Goal: Use online tool/utility: Utilize a website feature to perform a specific function

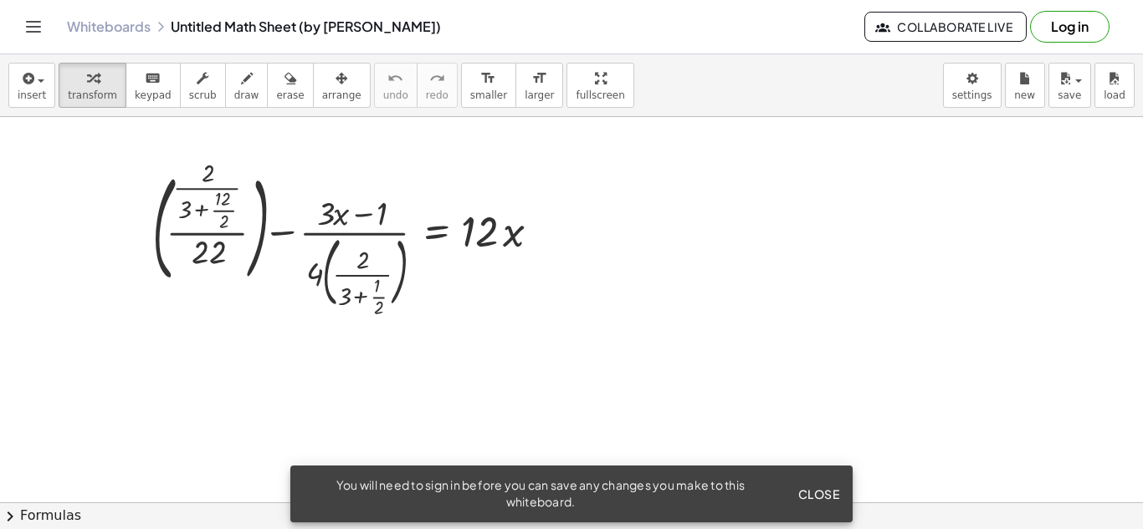
click at [819, 489] on span "Close" at bounding box center [818, 494] width 42 height 15
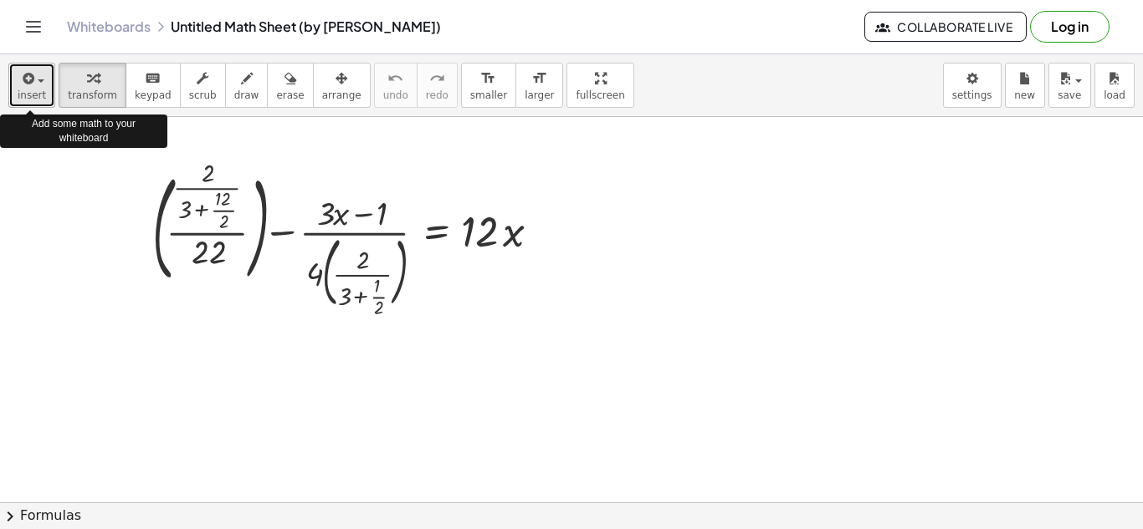
click at [27, 103] on button "insert" at bounding box center [31, 85] width 47 height 45
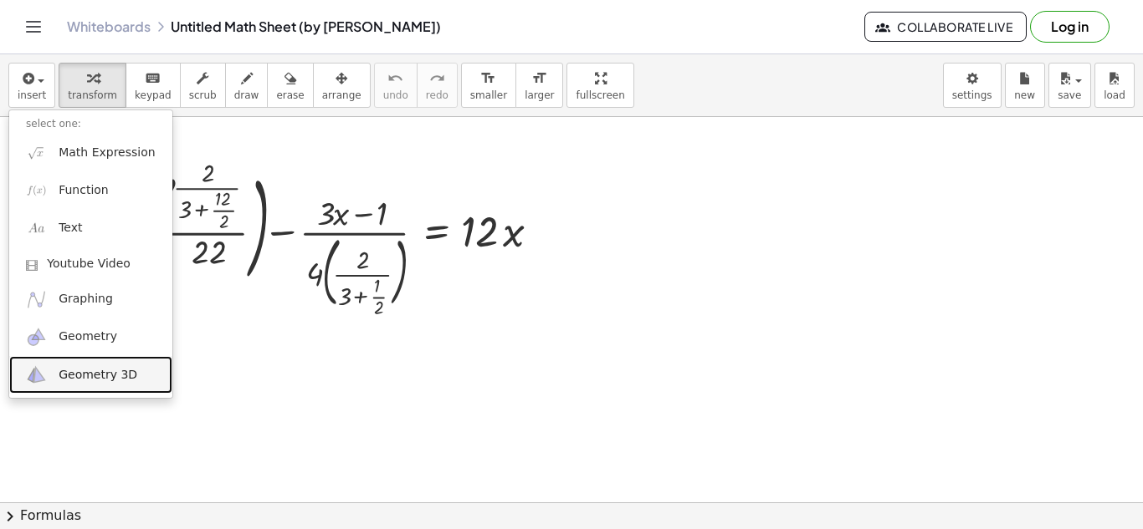
click at [127, 371] on span "Geometry 3D" at bounding box center [98, 375] width 79 height 17
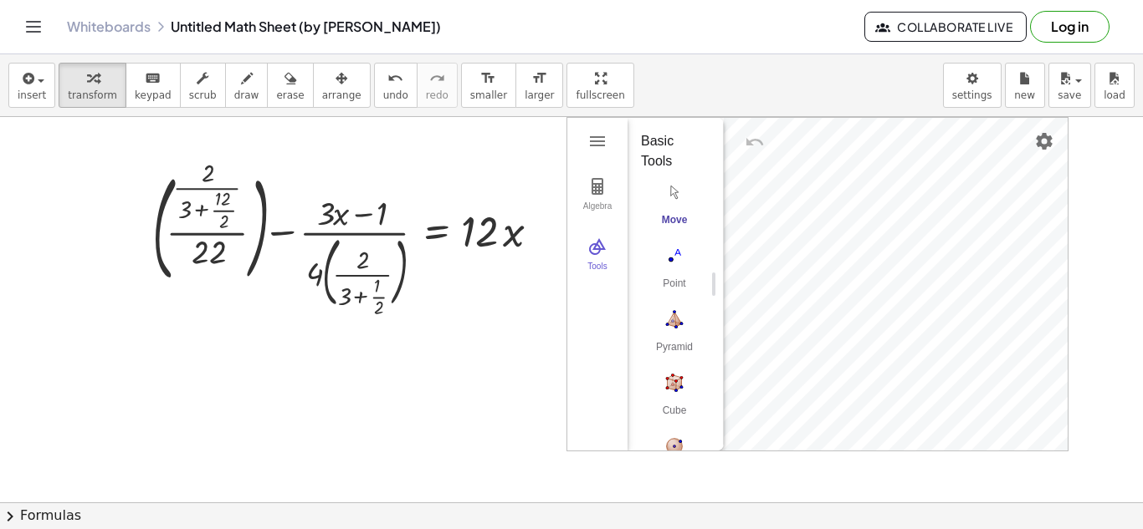
scroll to position [284, 0]
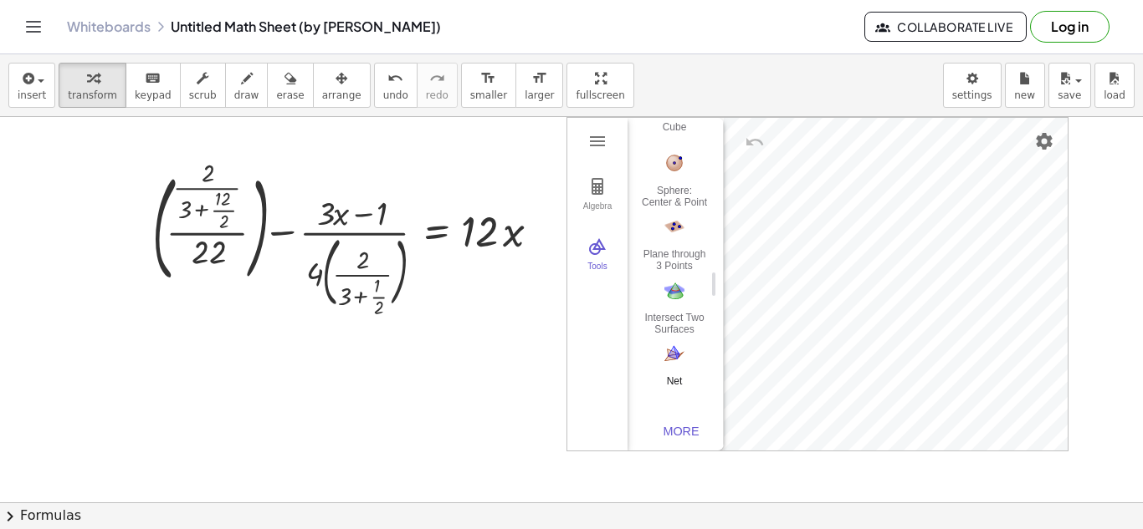
click at [661, 356] on img "Net. Select a polyhedron" at bounding box center [674, 353] width 67 height 27
click at [665, 358] on img "Net. Select a polyhedron" at bounding box center [674, 353] width 67 height 27
click at [899, 319] on div "Algebra Tools GeoGebra 3D Calculator Basic Tools Move Point Pyramid Cube Sphere…" at bounding box center [817, 284] width 500 height 333
click at [682, 304] on button "Intersect Two Surfaces" at bounding box center [674, 306] width 67 height 60
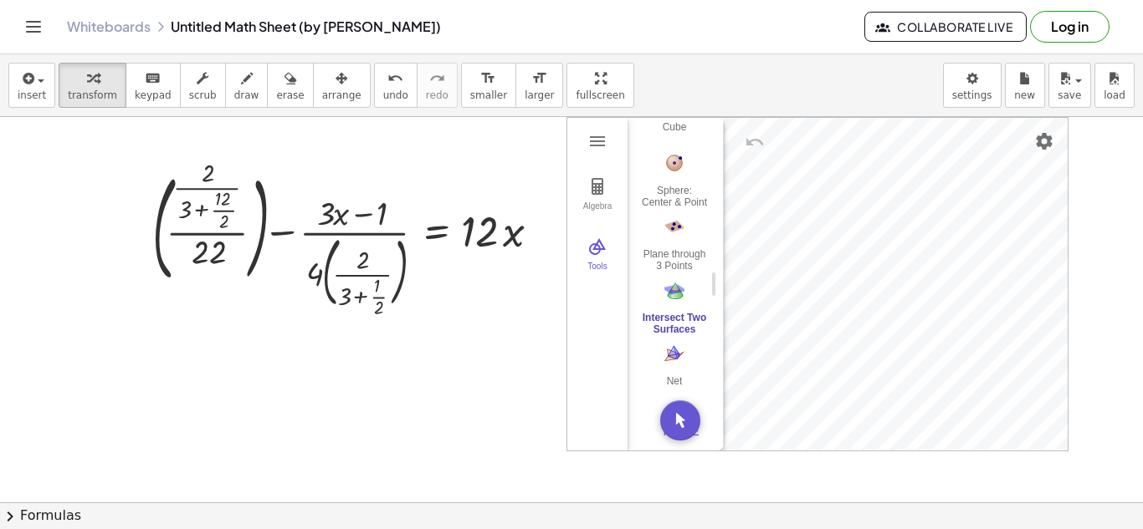
click at [682, 304] on button "Intersect Two Surfaces" at bounding box center [674, 306] width 67 height 60
click at [793, 289] on div "Algebra Tools GeoGebra 3D Calculator Basic Tools Move Point Pyramid Cube Sphere…" at bounding box center [817, 284] width 500 height 333
click at [596, 254] on img "3D Calculator" at bounding box center [597, 247] width 20 height 20
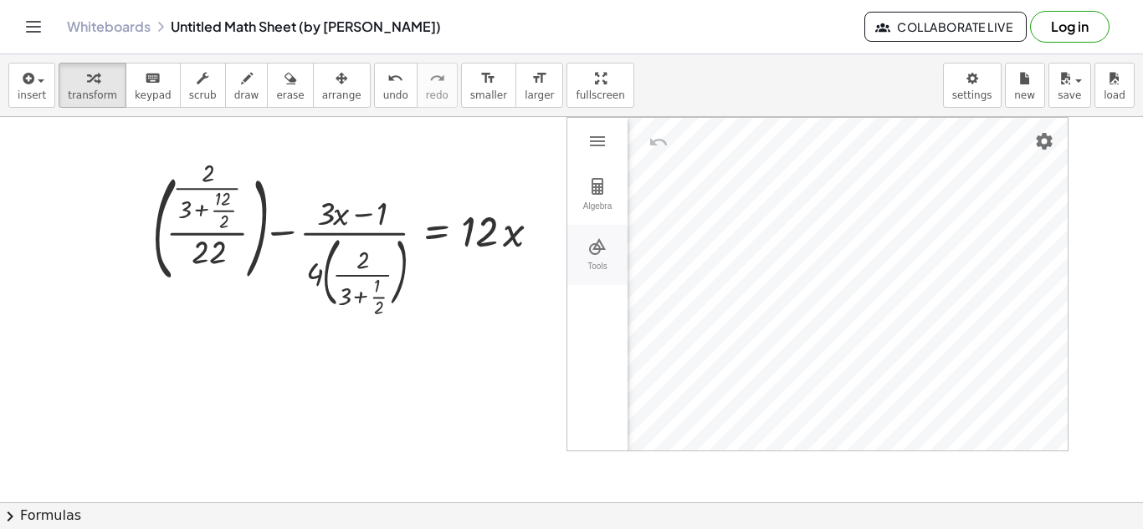
click at [596, 254] on img "3D Calculator" at bounding box center [597, 247] width 20 height 20
click at [376, 214] on div at bounding box center [352, 239] width 417 height 149
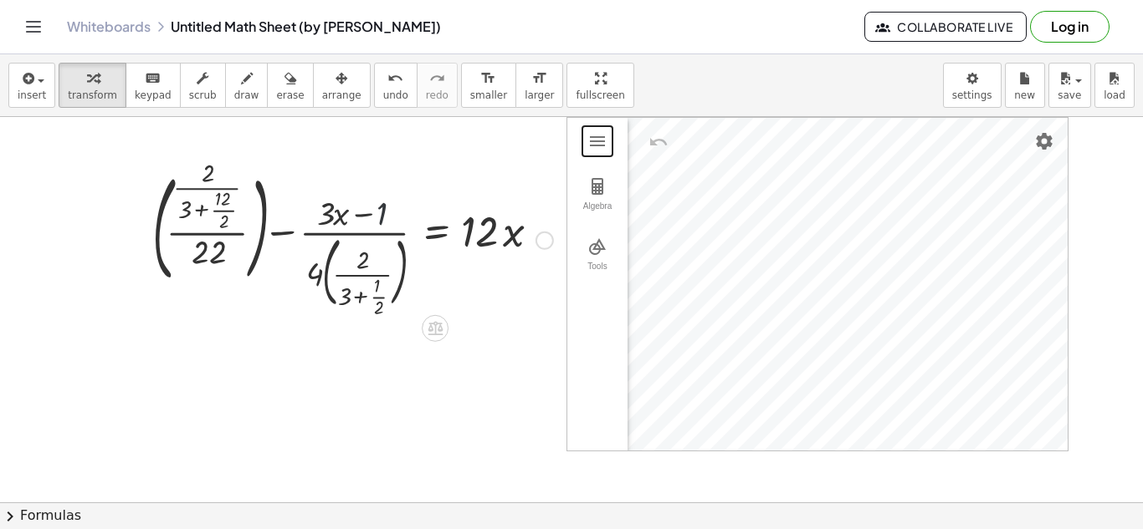
click at [376, 214] on div at bounding box center [352, 239] width 417 height 149
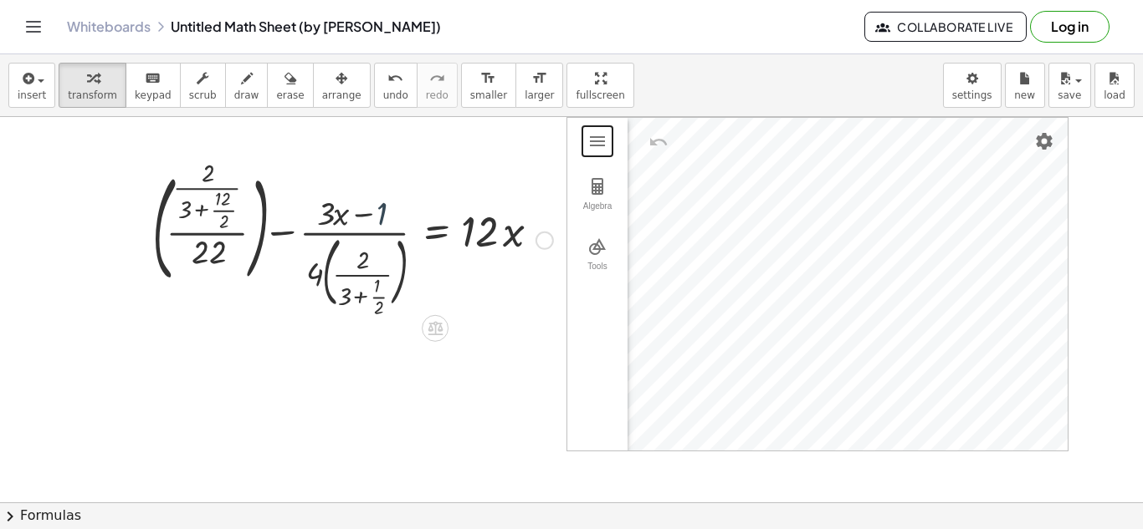
click at [376, 214] on div at bounding box center [352, 239] width 417 height 149
drag, startPoint x: 376, startPoint y: 214, endPoint x: 124, endPoint y: 32, distance: 311.5
click at [124, 32] on div "Graspable Math Activities Get Started Activity Bank Assigned Work Classes White…" at bounding box center [571, 264] width 1143 height 529
click at [145, 82] on icon "keyboard" at bounding box center [153, 79] width 16 height 20
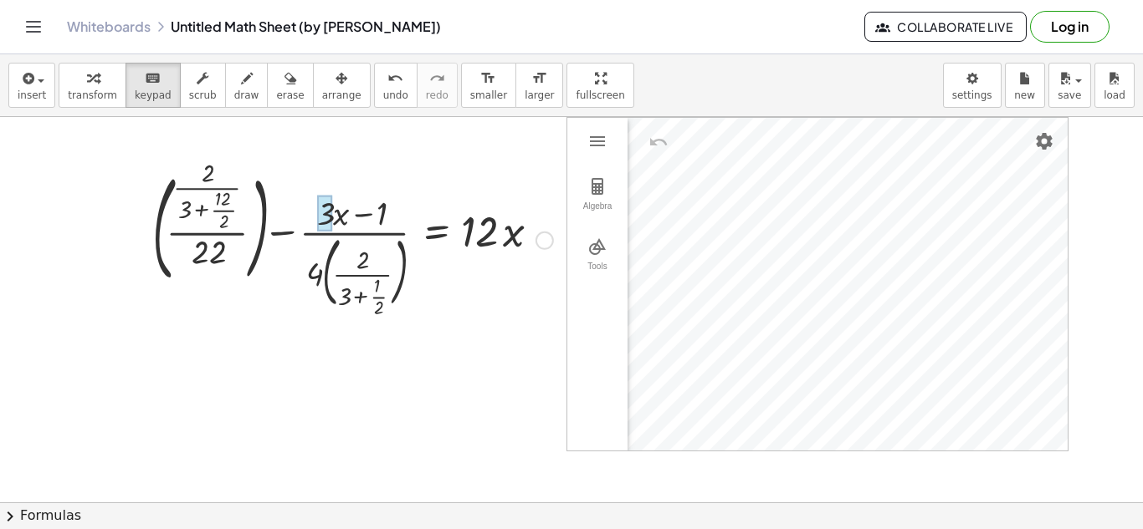
click at [320, 203] on div at bounding box center [325, 214] width 16 height 37
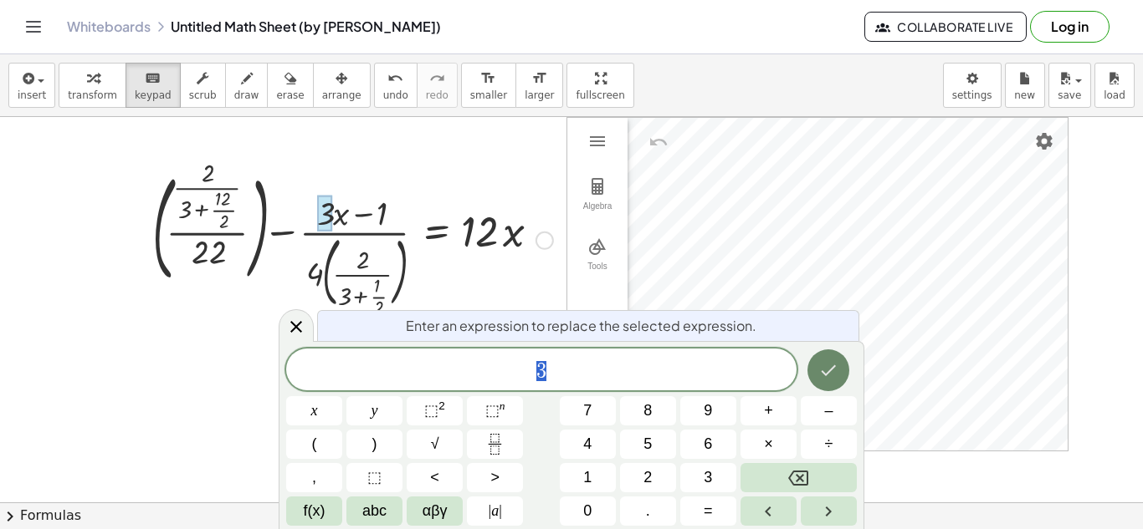
click at [836, 379] on icon "Done" at bounding box center [828, 370] width 20 height 20
